Goal: Task Accomplishment & Management: Use online tool/utility

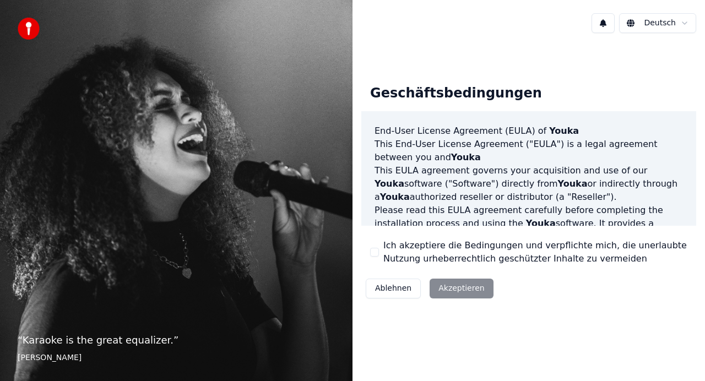
click at [456, 290] on div "Ablehnen Akzeptieren" at bounding box center [429, 288] width 137 height 29
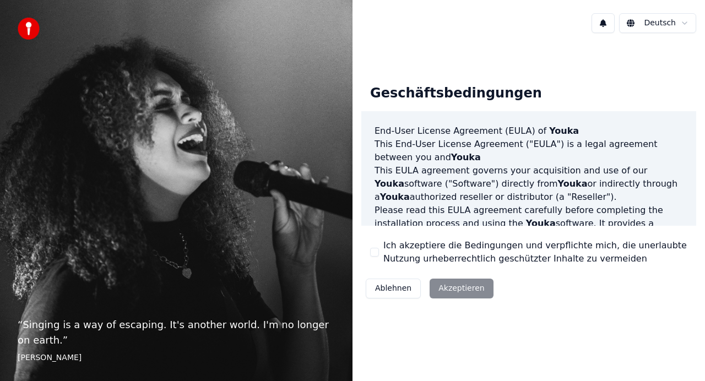
click at [373, 254] on button "Ich akzeptiere die Bedingungen und verpflichte mich, die unerlaubte Nutzung urh…" at bounding box center [374, 252] width 9 height 9
click at [435, 285] on button "Akzeptieren" at bounding box center [460, 289] width 63 height 20
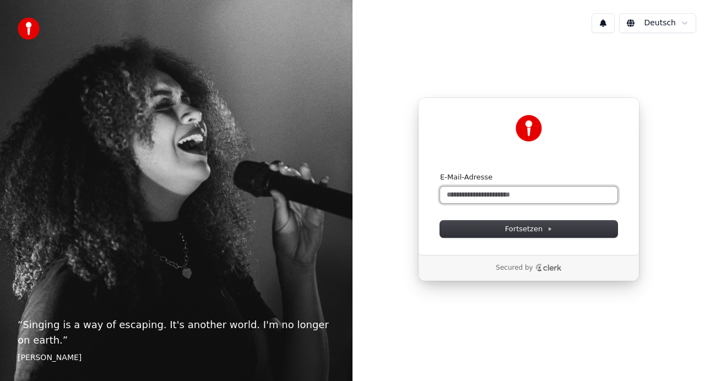
click at [482, 191] on input "E-Mail-Adresse" at bounding box center [528, 195] width 177 height 17
paste input "**********"
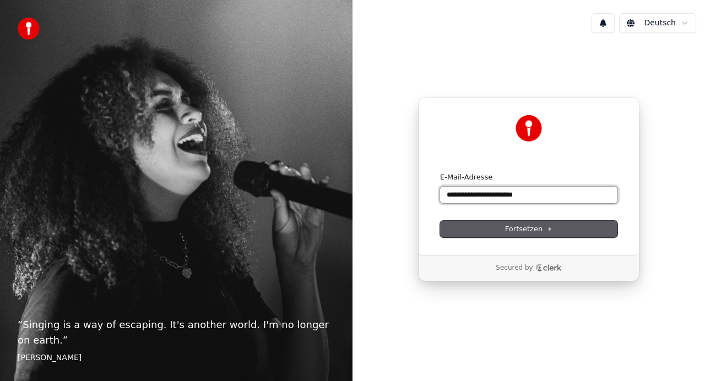
click at [440, 172] on button "submit" at bounding box center [440, 172] width 0 height 0
type input "**********"
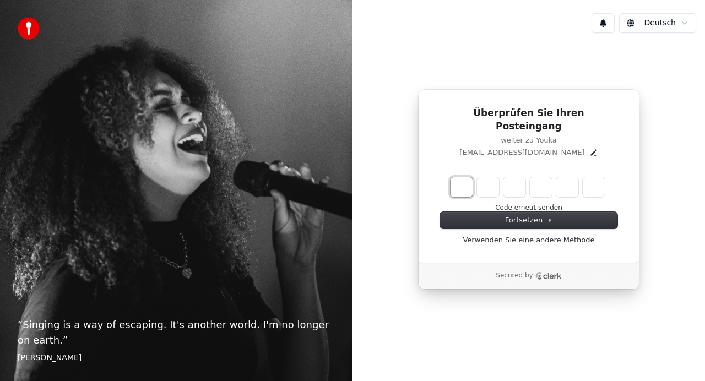
click at [454, 185] on input "Enter verification code. Digit 1" at bounding box center [461, 187] width 22 height 20
type input "******"
type input "*"
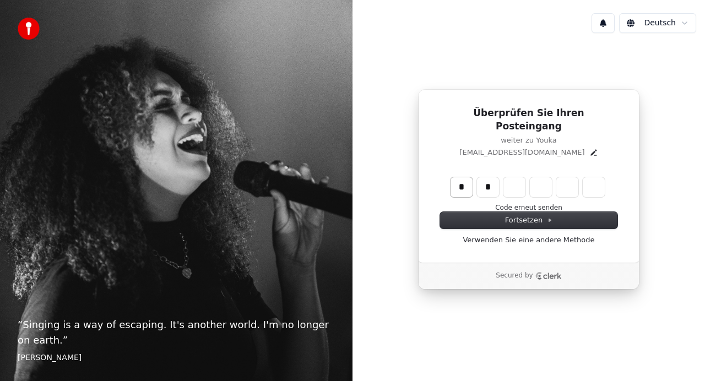
type input "*"
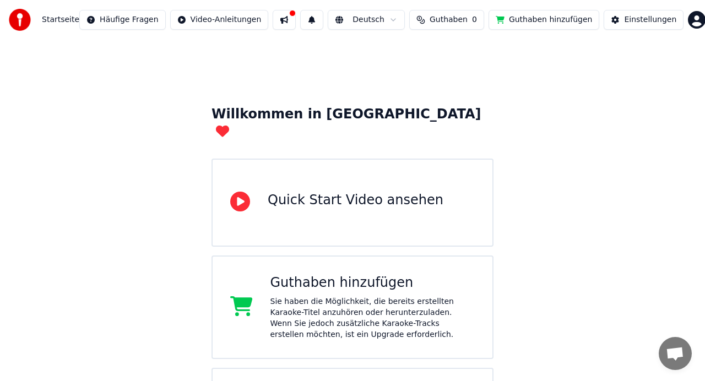
click at [288, 19] on button at bounding box center [283, 20] width 23 height 20
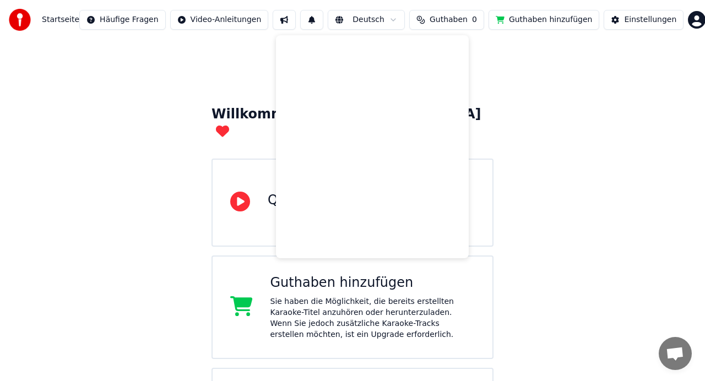
click at [287, 22] on button at bounding box center [283, 20] width 23 height 20
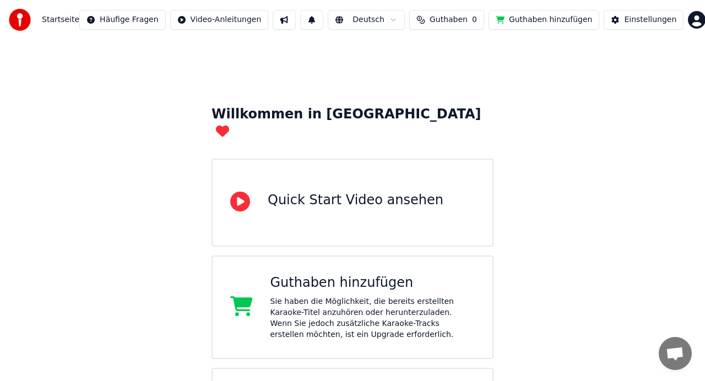
click at [56, 21] on span "Startseite" at bounding box center [60, 19] width 37 height 11
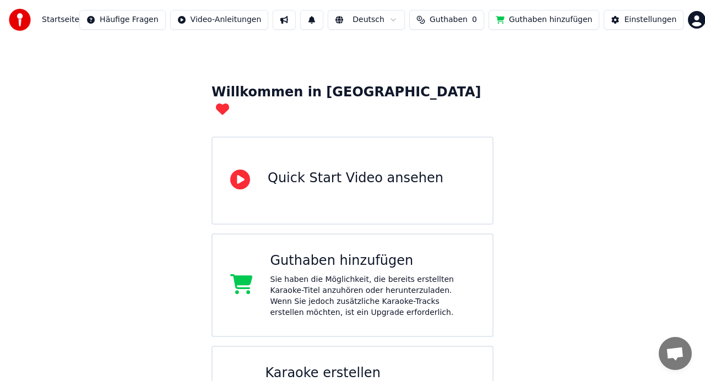
scroll to position [62, 0]
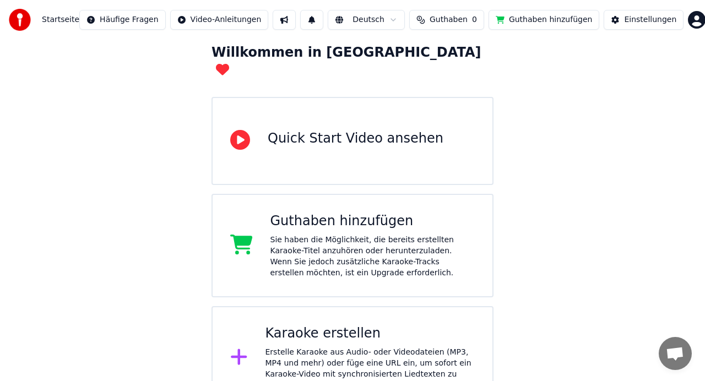
click at [343, 326] on div "Karaoke erstellen Erstelle Karaoke aus Audio- oder Videodateien (MP3, MP4 und m…" at bounding box center [370, 358] width 210 height 66
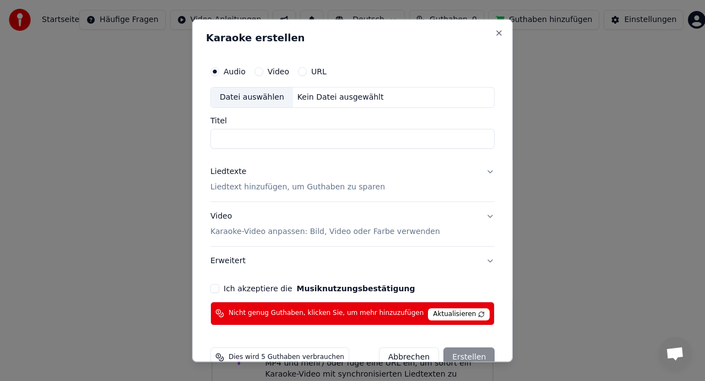
scroll to position [23, 0]
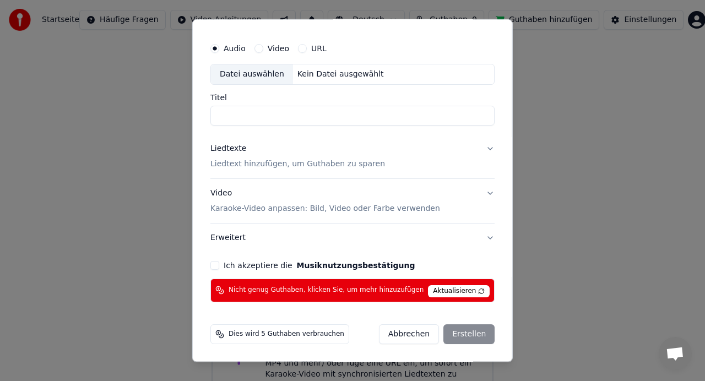
click at [308, 335] on span "Dies wird 5 Guthaben verbrauchen" at bounding box center [286, 333] width 116 height 9
click at [436, 297] on span "Aktualisieren" at bounding box center [459, 291] width 62 height 12
click at [406, 334] on button "Abbrechen" at bounding box center [408, 334] width 60 height 20
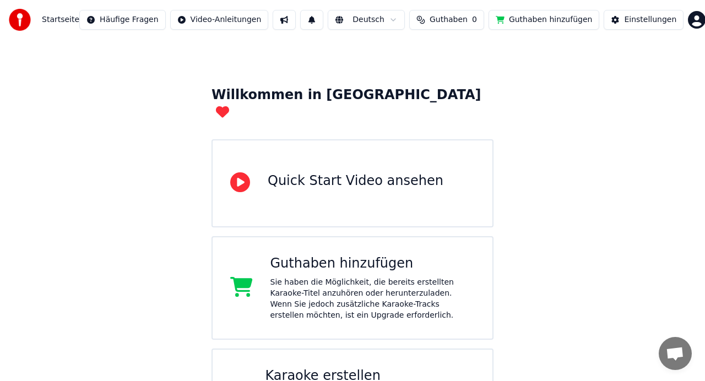
scroll to position [0, 0]
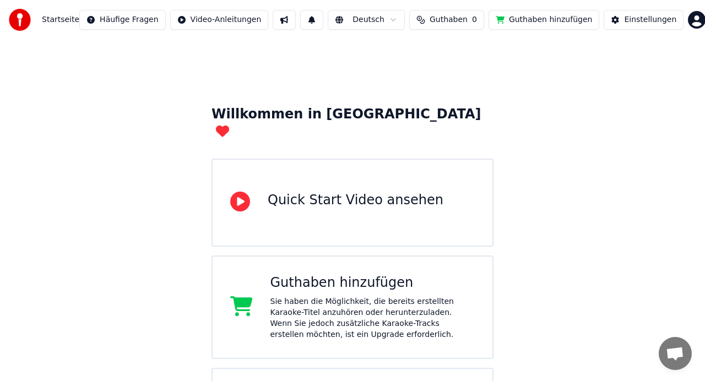
click at [366, 103] on div "Willkommen in Youka Quick Start Video ansehen Guthaben hinzufügen Sie haben die…" at bounding box center [352, 256] width 705 height 432
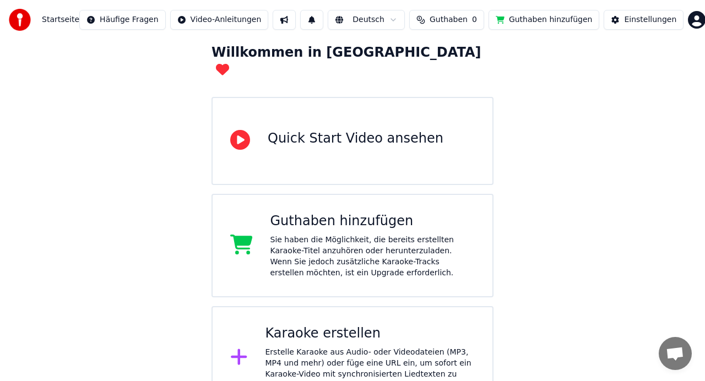
click at [695, 15] on html "Startseite Häufige Fragen Video-Anleitungen Deutsch Guthaben 0 Guthaben hinzufü…" at bounding box center [352, 173] width 705 height 471
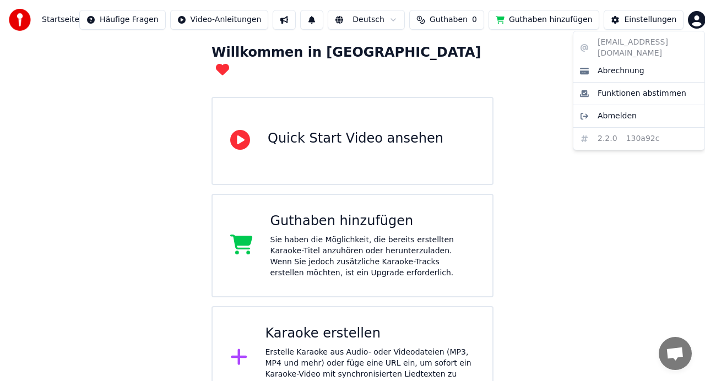
click at [538, 17] on html "Startseite Häufige Fragen Video-Anleitungen Deutsch Guthaben 0 Guthaben hinzufü…" at bounding box center [352, 173] width 705 height 471
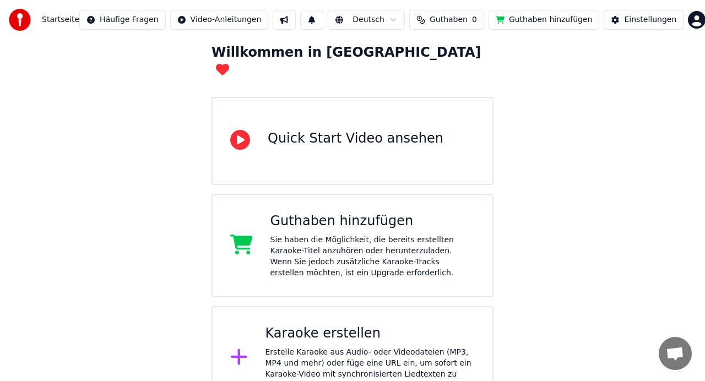
click at [507, 23] on button "Guthaben hinzufügen" at bounding box center [543, 20] width 111 height 20
click at [61, 23] on span "Startseite" at bounding box center [60, 19] width 37 height 11
click at [4, 20] on div "Startseite Häufige Fragen Video-Anleitungen Deutsch Guthaben 0 Guthaben hinzufü…" at bounding box center [352, 20] width 705 height 40
click at [20, 20] on img at bounding box center [20, 20] width 22 height 22
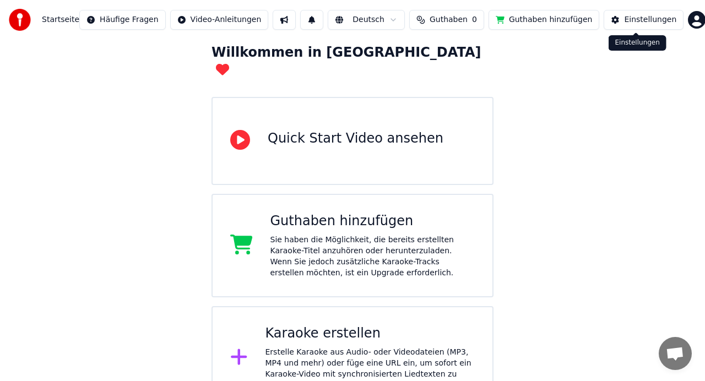
click at [644, 23] on div "Einstellungen" at bounding box center [650, 19] width 52 height 11
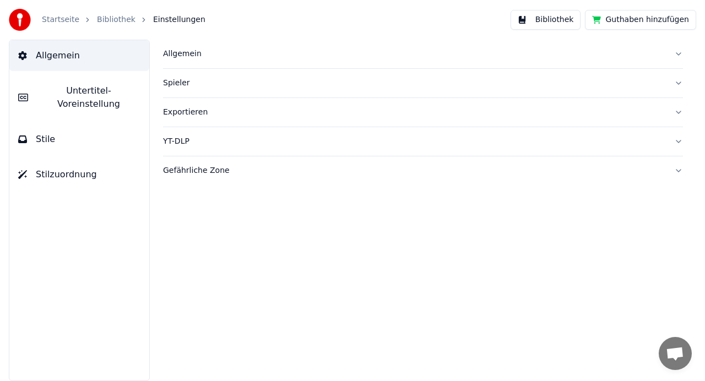
click at [67, 89] on span "Untertitel-Voreinstellung" at bounding box center [88, 97] width 103 height 26
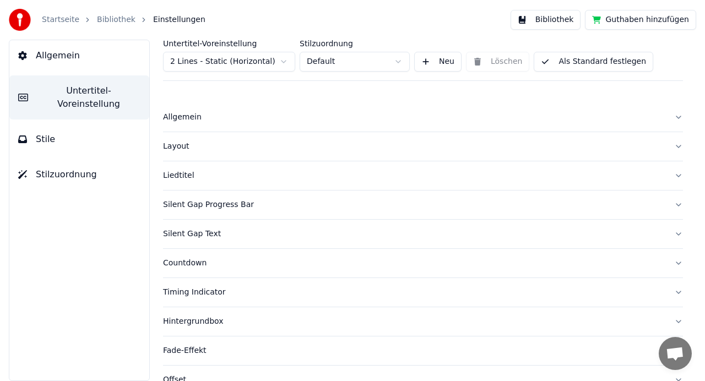
click at [67, 127] on button "Stile" at bounding box center [79, 139] width 140 height 31
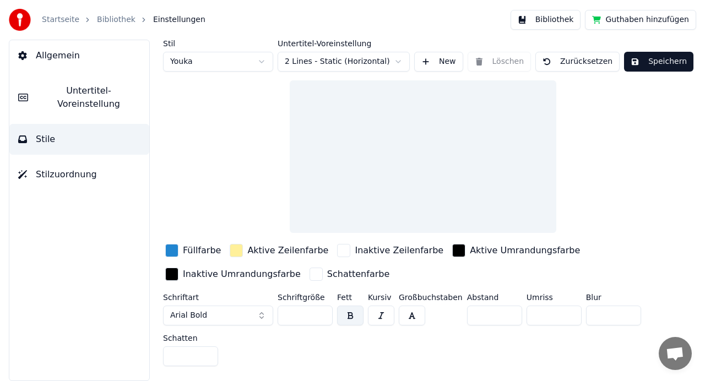
click at [77, 176] on button "Stilzuordnung" at bounding box center [79, 174] width 140 height 31
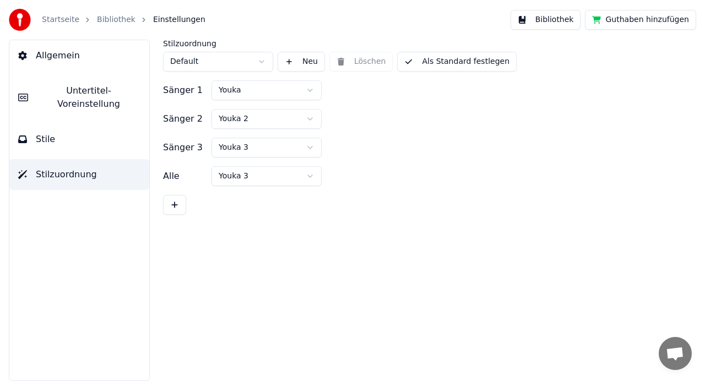
click at [58, 53] on span "Allgemein" at bounding box center [58, 55] width 44 height 13
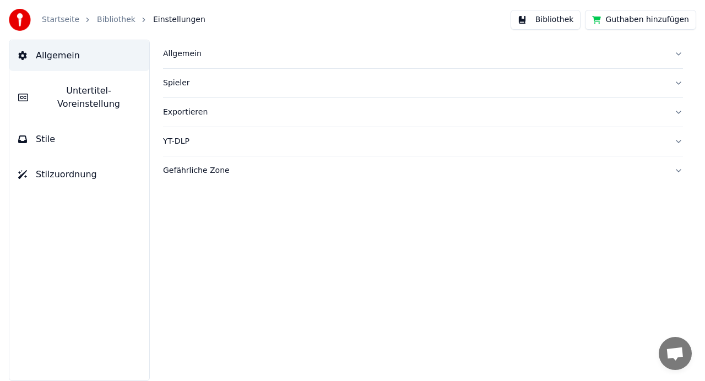
click at [65, 17] on link "Startseite" at bounding box center [60, 19] width 37 height 11
